Goal: Information Seeking & Learning: Learn about a topic

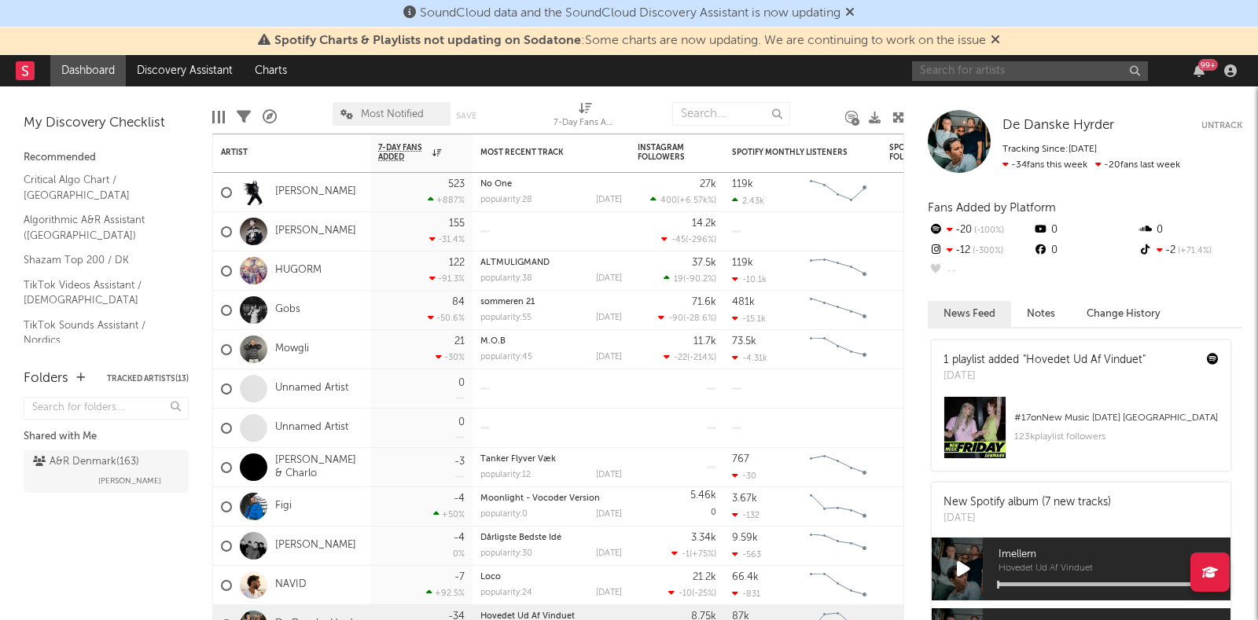
click at [979, 64] on input "text" at bounding box center [1030, 71] width 236 height 20
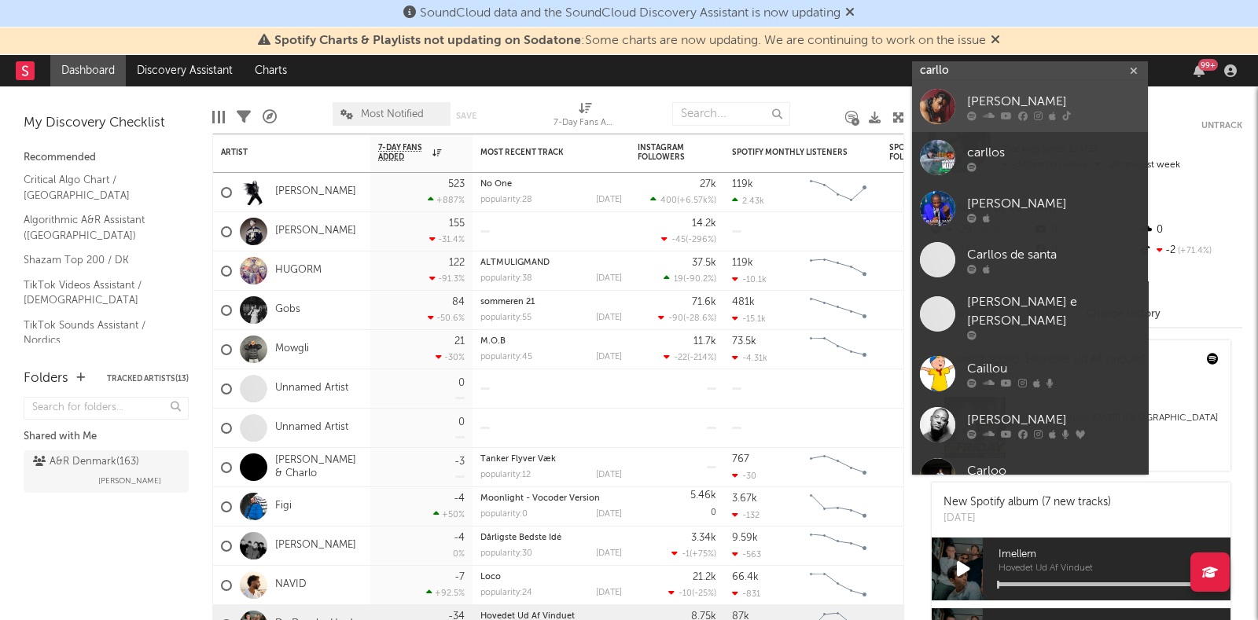
type input "carllo"
click at [984, 107] on div "[PERSON_NAME]" at bounding box center [1053, 102] width 173 height 19
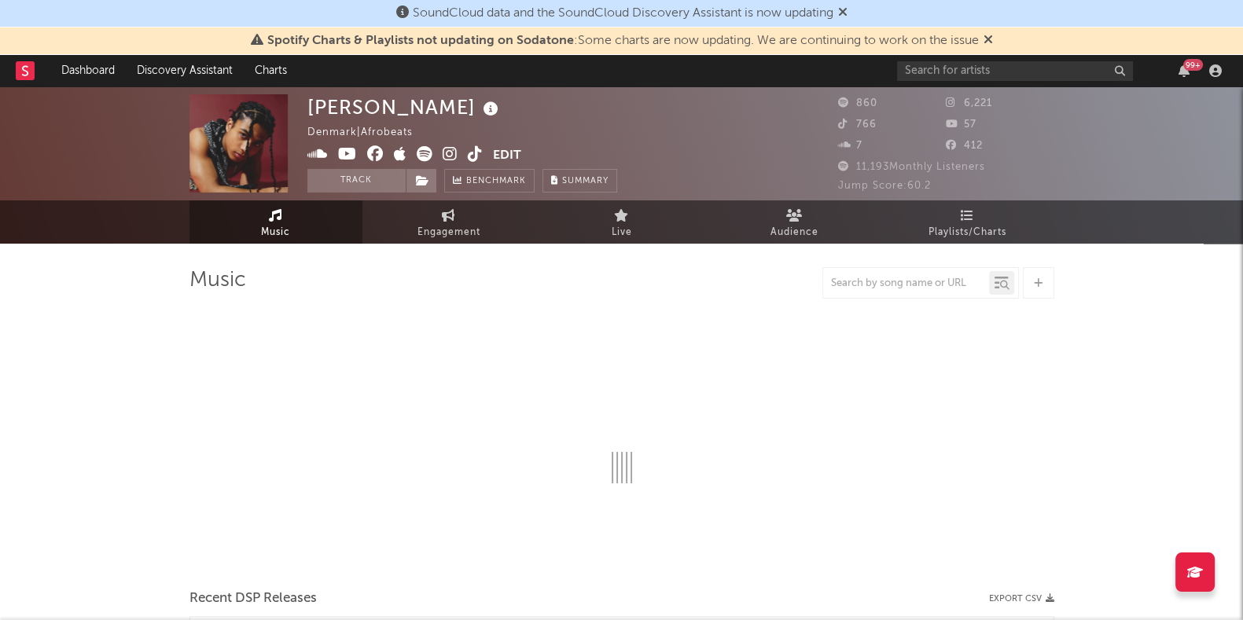
select select "1w"
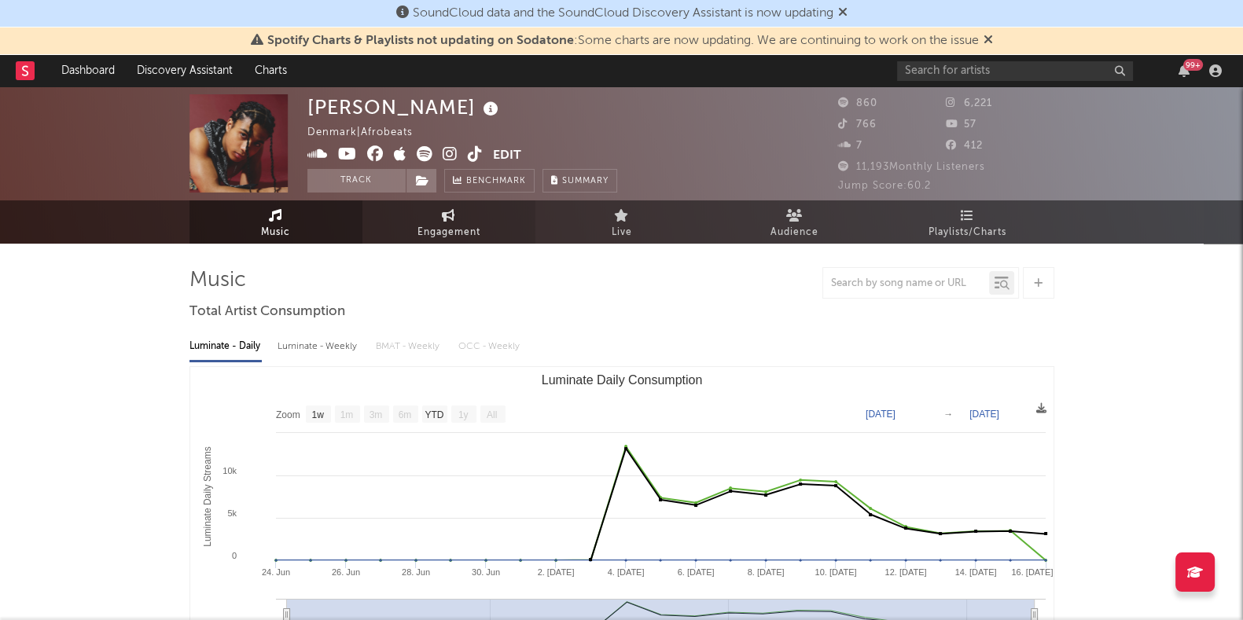
click at [454, 223] on span "Engagement" at bounding box center [448, 232] width 63 height 19
select select "1w"
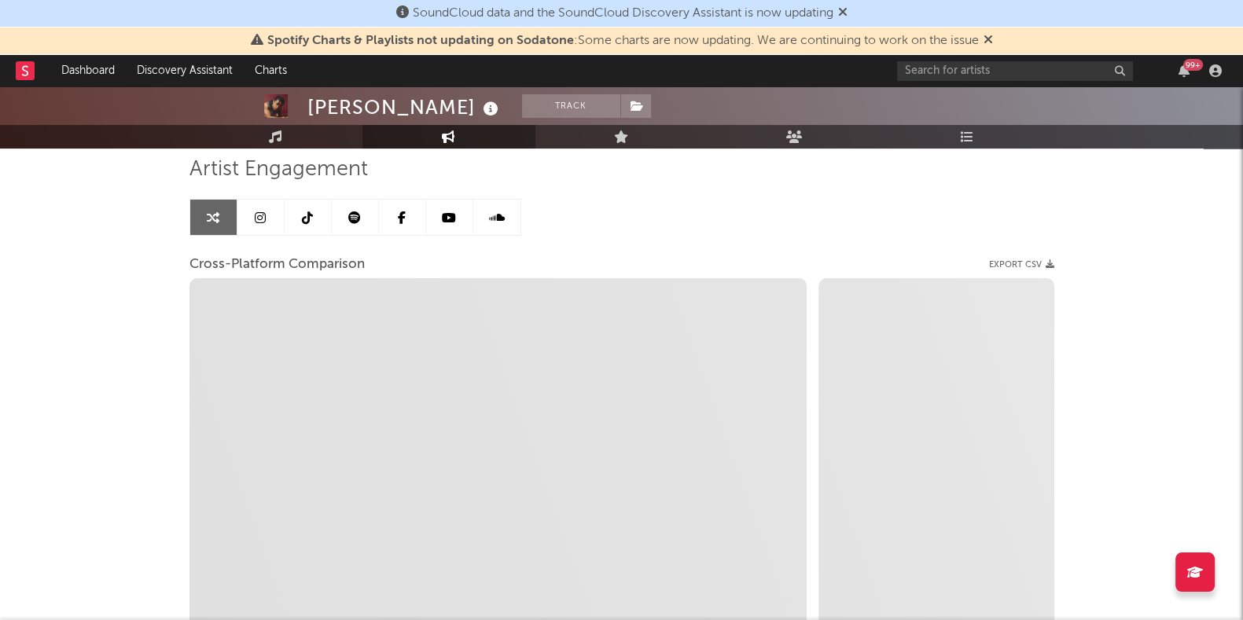
scroll to position [112, 0]
select select "1m"
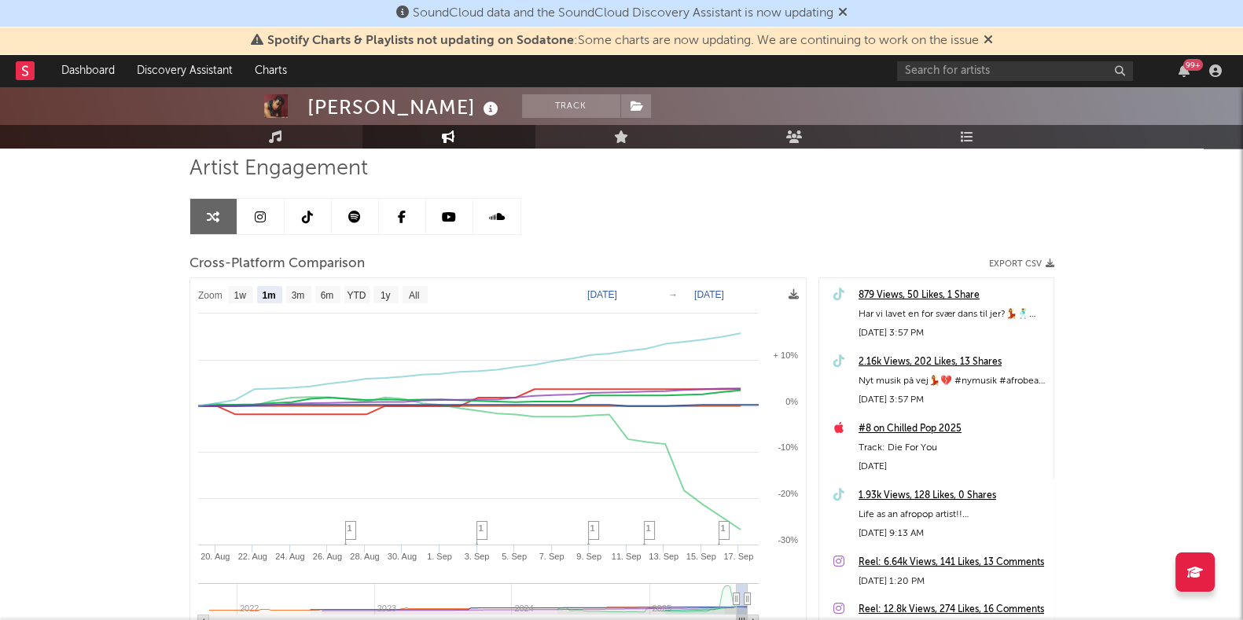
scroll to position [212, 0]
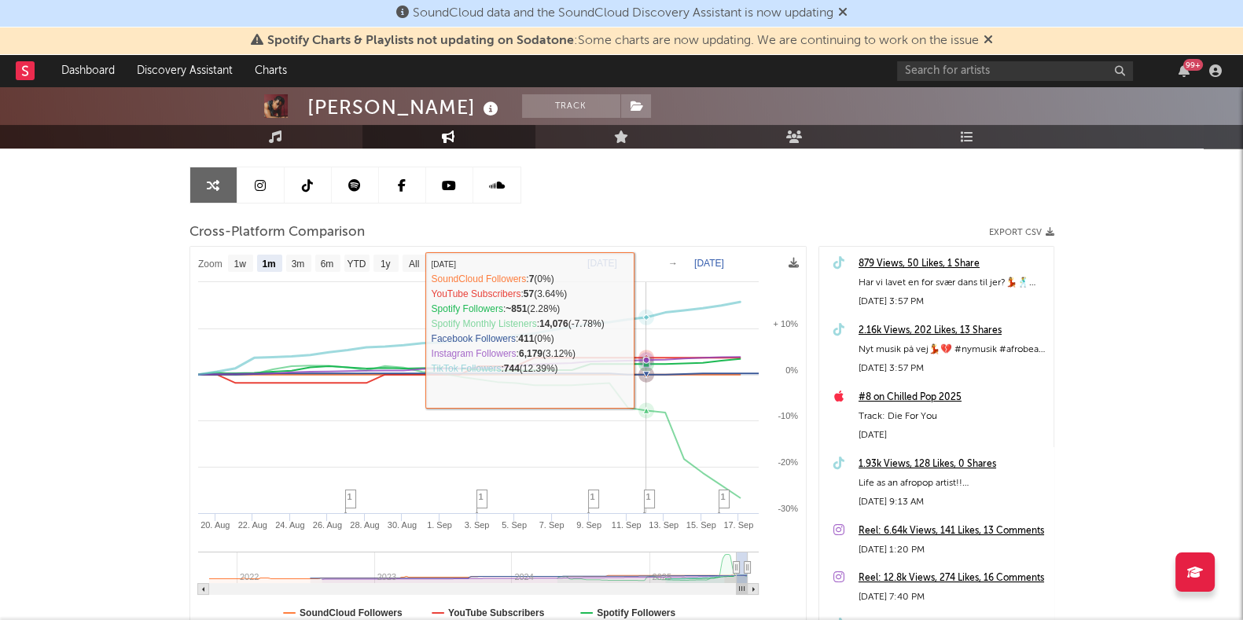
click at [617, 258] on text "[DATE]" at bounding box center [602, 263] width 30 height 11
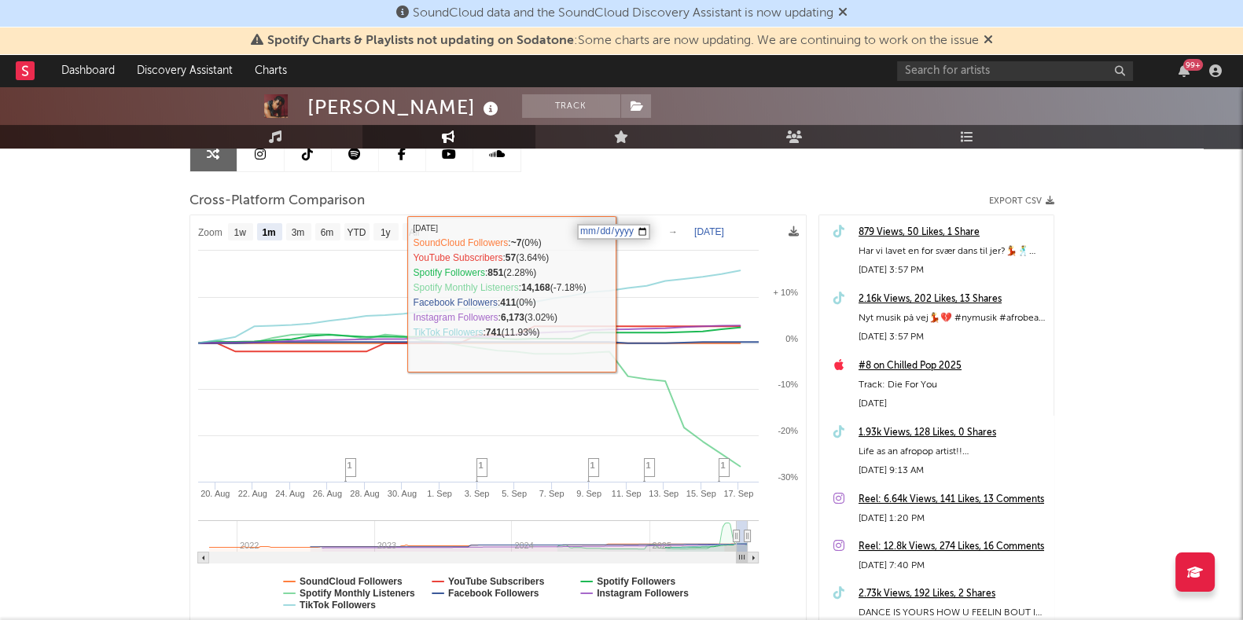
scroll to position [178, 0]
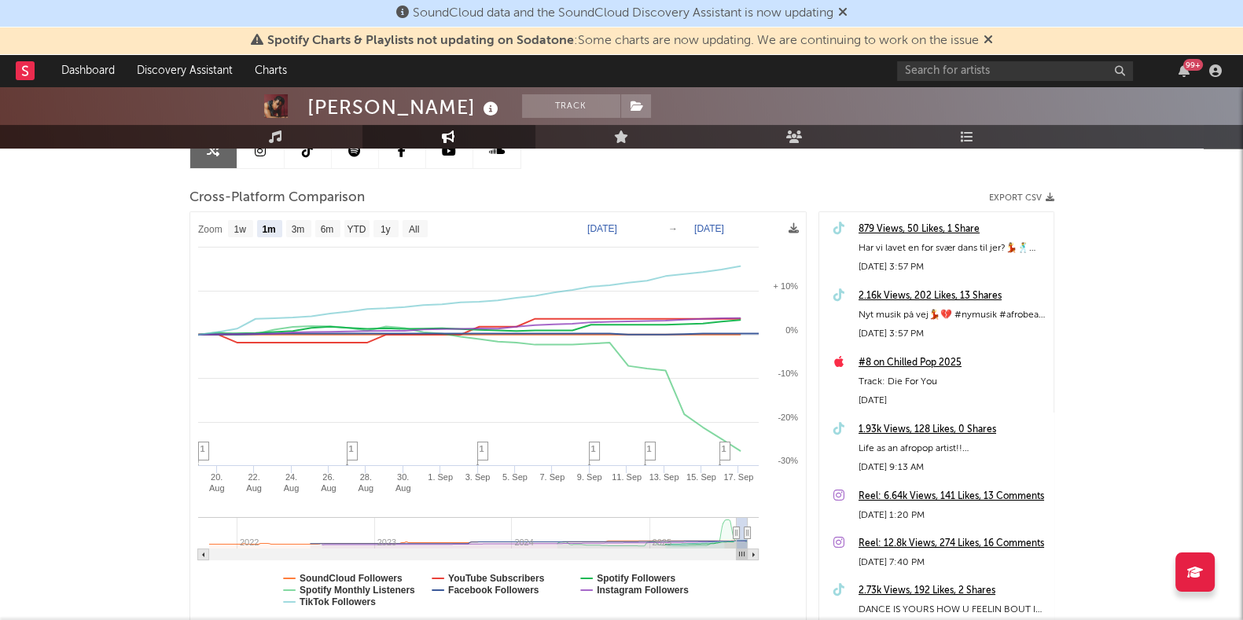
select select "1m"
